Goal: Browse casually

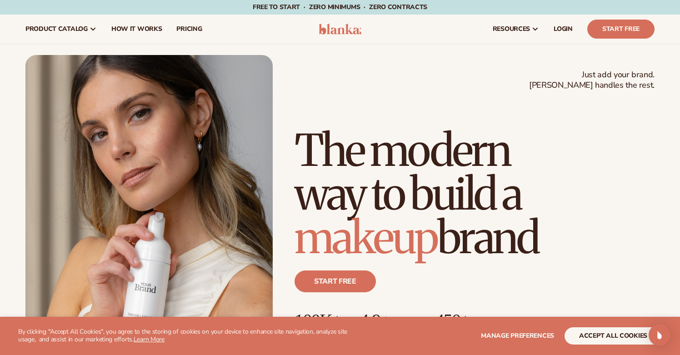
click at [341, 31] on img at bounding box center [340, 29] width 43 height 11
